Goal: Book appointment/travel/reservation

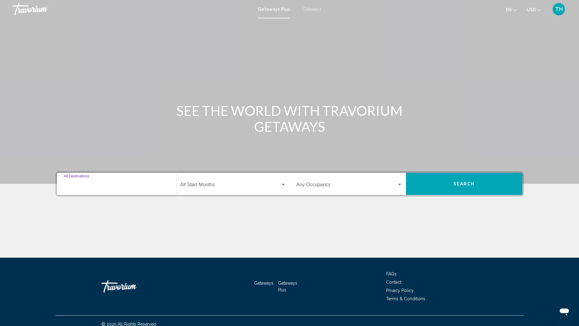
click at [119, 184] on input "Destination All Destinations" at bounding box center [117, 186] width 106 height 6
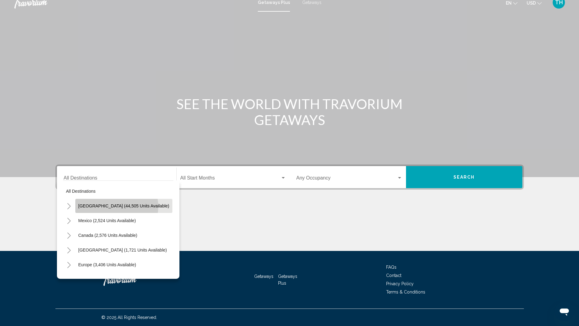
click at [116, 206] on span "[GEOGRAPHIC_DATA] (44,505 units available)" at bounding box center [123, 205] width 91 height 5
type input "**********"
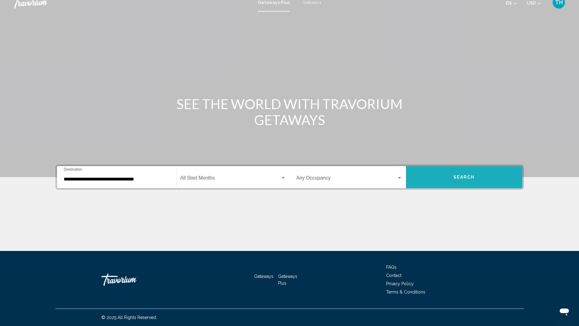
click at [456, 176] on span "Search" at bounding box center [464, 177] width 21 height 5
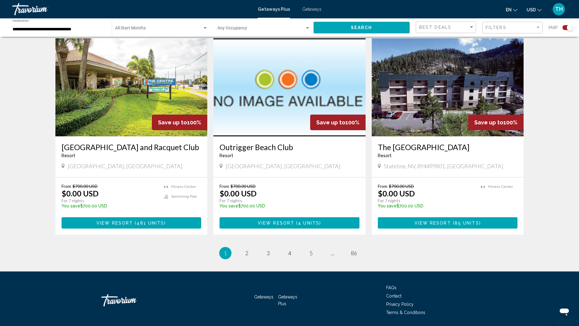
scroll to position [863, 0]
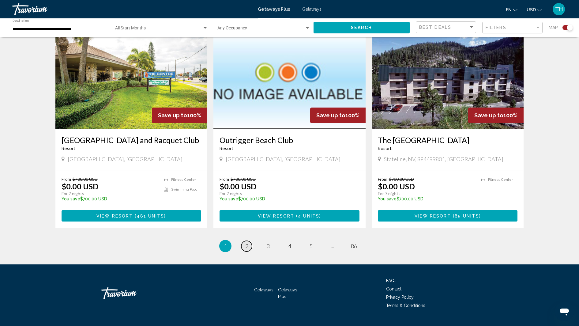
click at [246, 243] on span "2" at bounding box center [246, 246] width 3 height 7
